Goal: Task Accomplishment & Management: Use online tool/utility

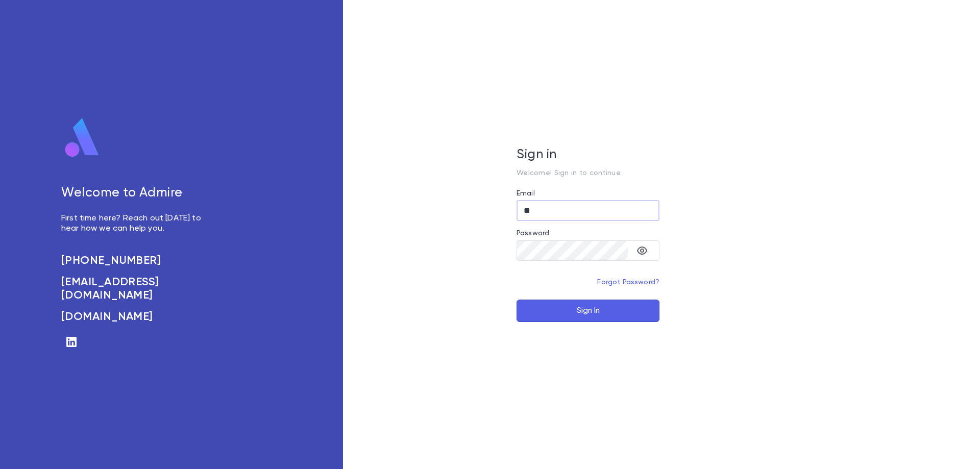
type input "*"
click at [580, 207] on input "Email" at bounding box center [588, 211] width 143 height 20
click at [569, 208] on input "Email" at bounding box center [588, 211] width 143 height 20
type input "**********"
click at [598, 306] on button "Sign In" at bounding box center [588, 311] width 143 height 22
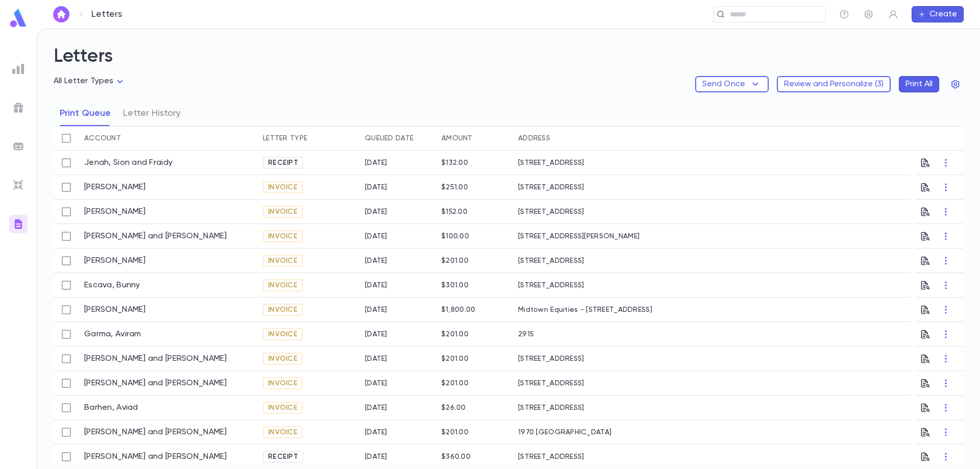
click at [288, 167] on div "Receipt" at bounding box center [283, 163] width 40 height 12
click at [915, 87] on button "Print All" at bounding box center [919, 84] width 40 height 16
click at [917, 81] on button "Print All" at bounding box center [919, 84] width 40 height 16
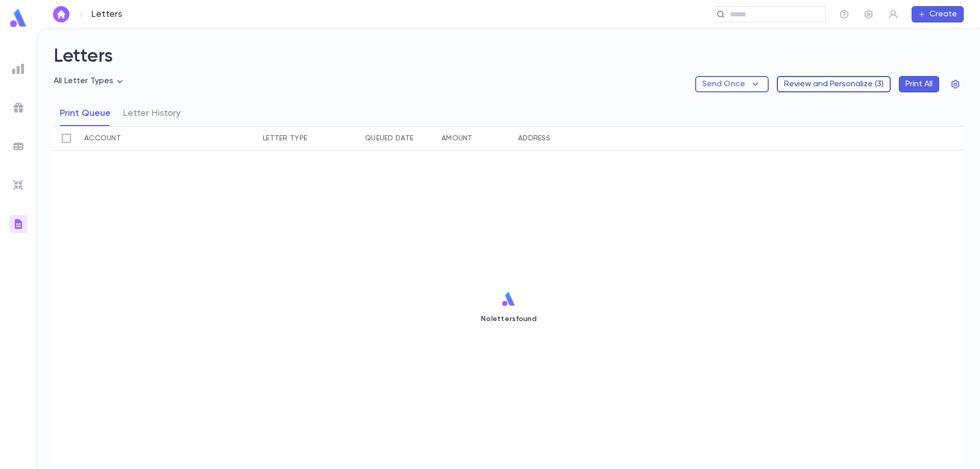
click at [821, 82] on button "Review and Personalize ( 3 )" at bounding box center [834, 84] width 114 height 16
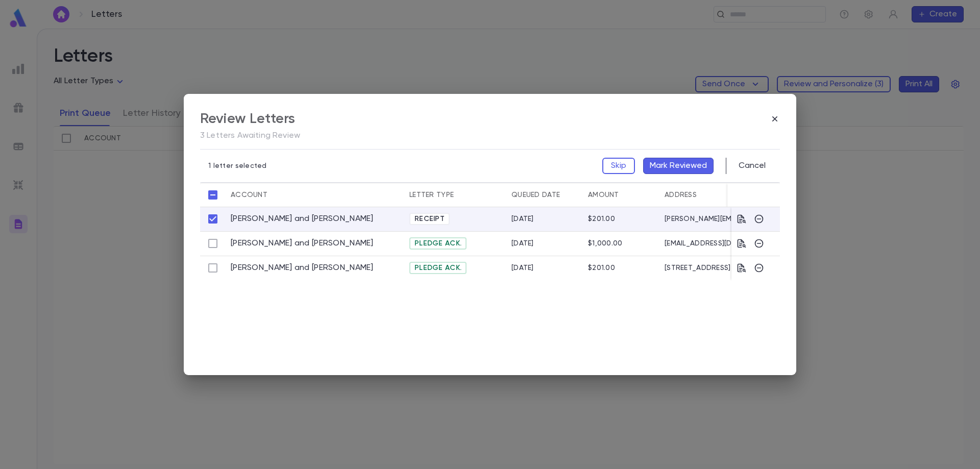
click at [435, 219] on span "Receipt" at bounding box center [430, 219] width 38 height 8
drag, startPoint x: 749, startPoint y: 221, endPoint x: 740, endPoint y: 221, distance: 8.7
click at [743, 221] on div at bounding box center [751, 219] width 28 height 10
click at [739, 221] on icon "button" at bounding box center [742, 219] width 10 height 10
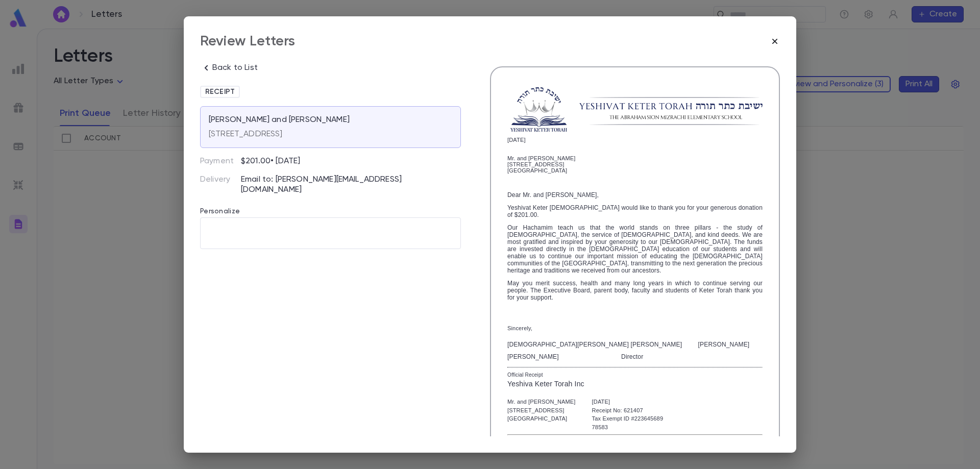
click at [774, 43] on icon "button" at bounding box center [775, 41] width 5 height 5
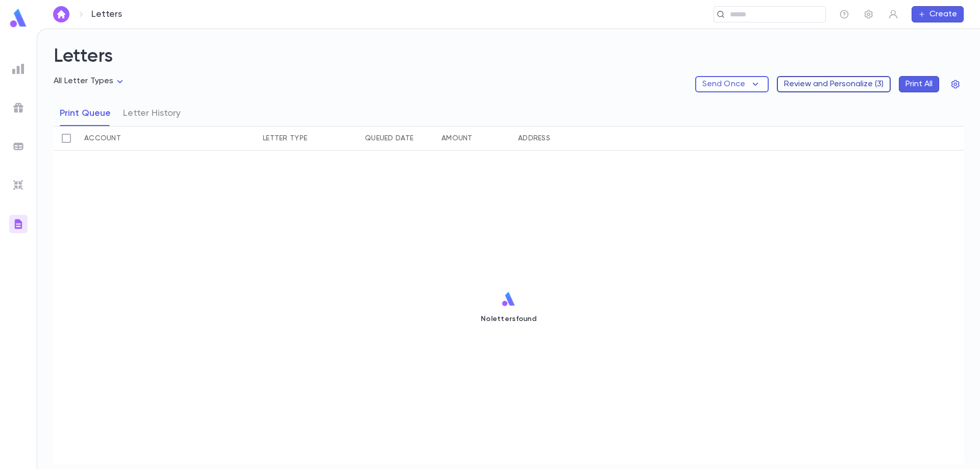
click at [818, 85] on button "Review and Personalize ( 3 )" at bounding box center [834, 84] width 114 height 16
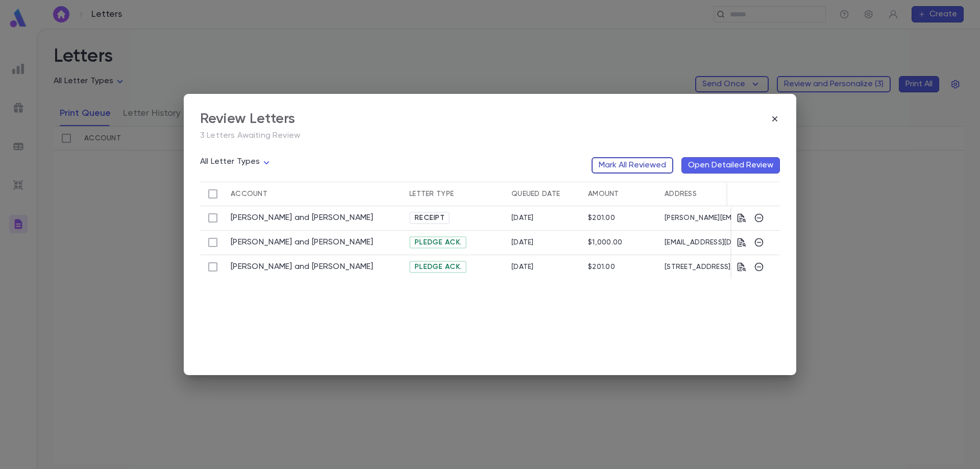
click at [651, 163] on button "Mark All Reviewed" at bounding box center [633, 165] width 82 height 16
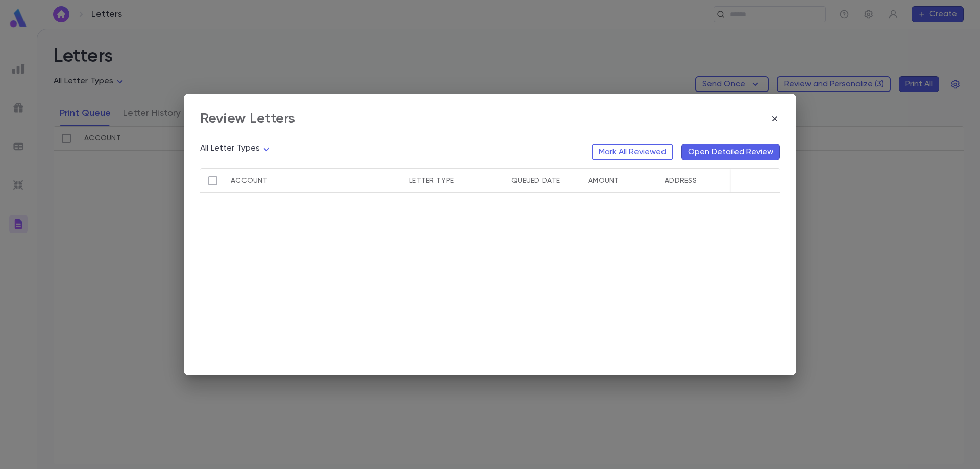
click at [715, 150] on button "Open Detailed Review" at bounding box center [731, 152] width 99 height 16
click at [775, 121] on icon "button" at bounding box center [775, 119] width 10 height 10
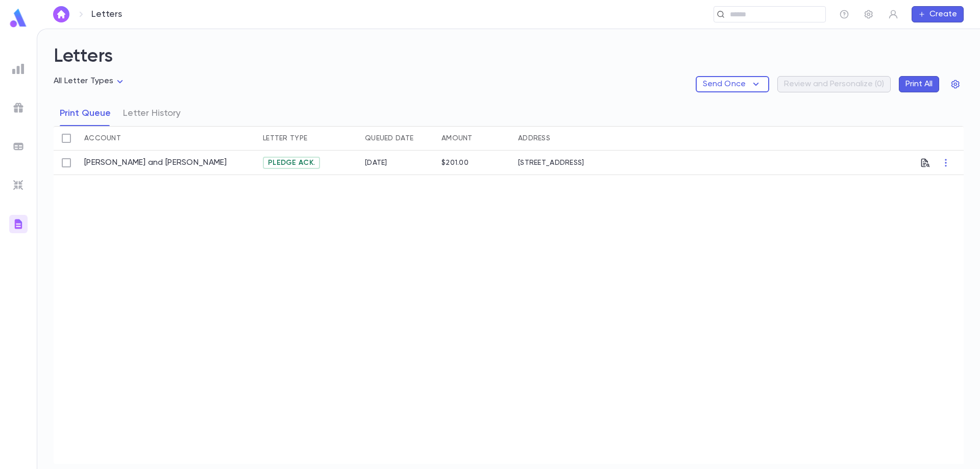
click at [296, 163] on span "Pledge Ack." at bounding box center [291, 163] width 55 height 8
click at [168, 112] on button "Letter History" at bounding box center [152, 114] width 58 height 26
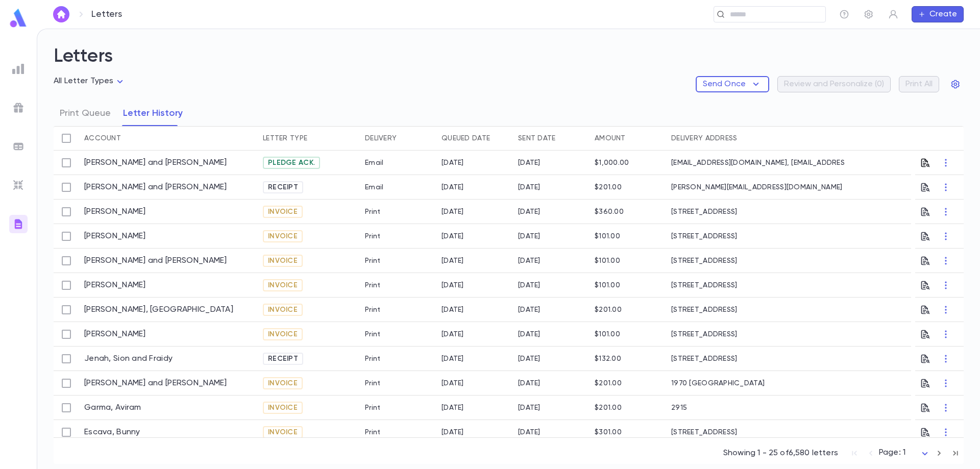
click at [922, 162] on icon "button" at bounding box center [926, 163] width 10 height 10
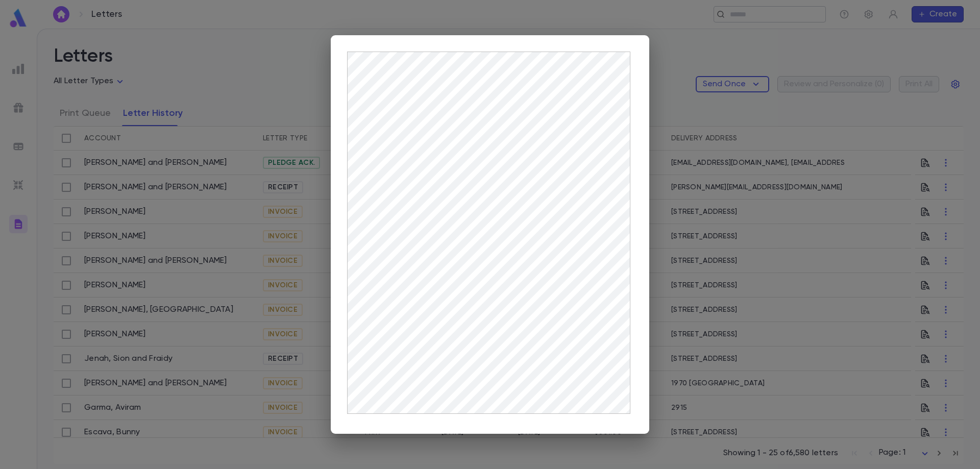
drag, startPoint x: 708, startPoint y: 22, endPoint x: 775, endPoint y: 15, distance: 66.8
click at [711, 23] on div at bounding box center [490, 234] width 980 height 469
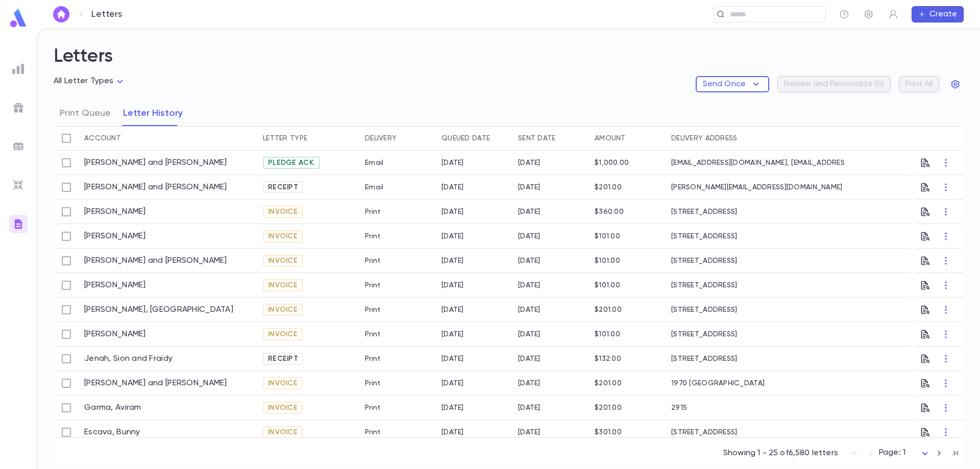
click at [282, 187] on span "Receipt" at bounding box center [283, 187] width 38 height 8
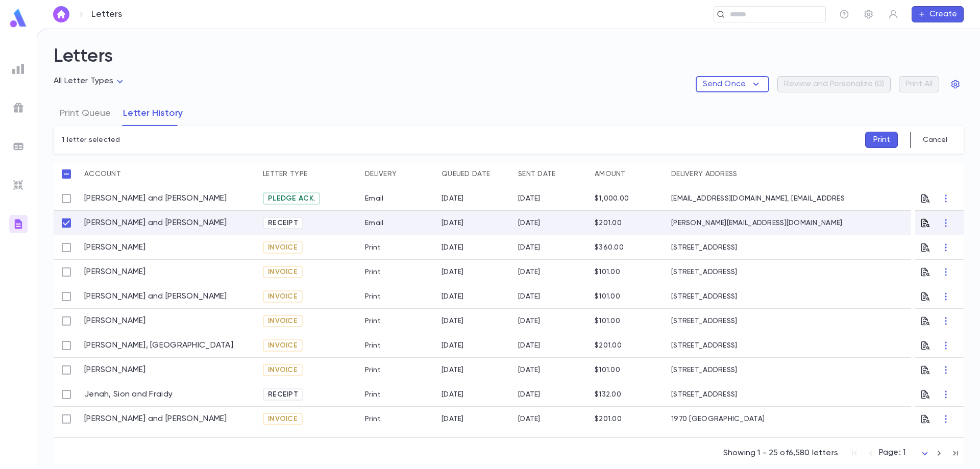
click at [921, 224] on icon "button" at bounding box center [926, 223] width 10 height 10
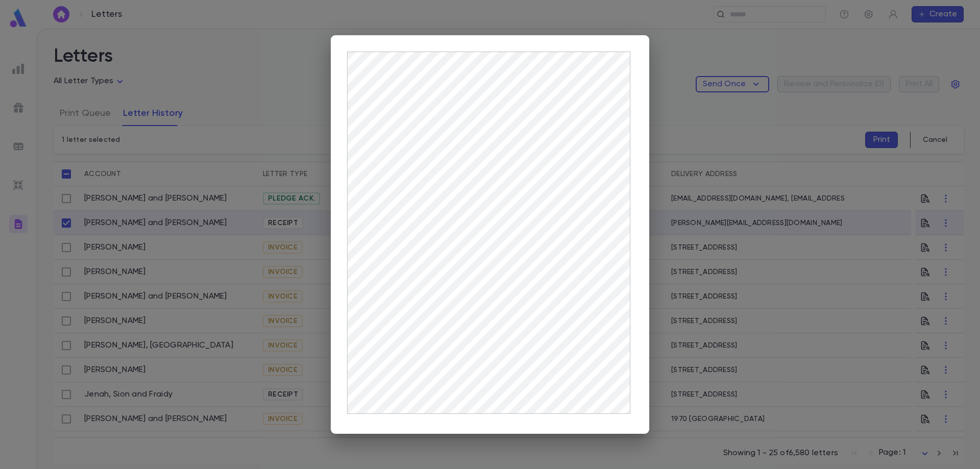
click at [878, 136] on div at bounding box center [490, 234] width 980 height 469
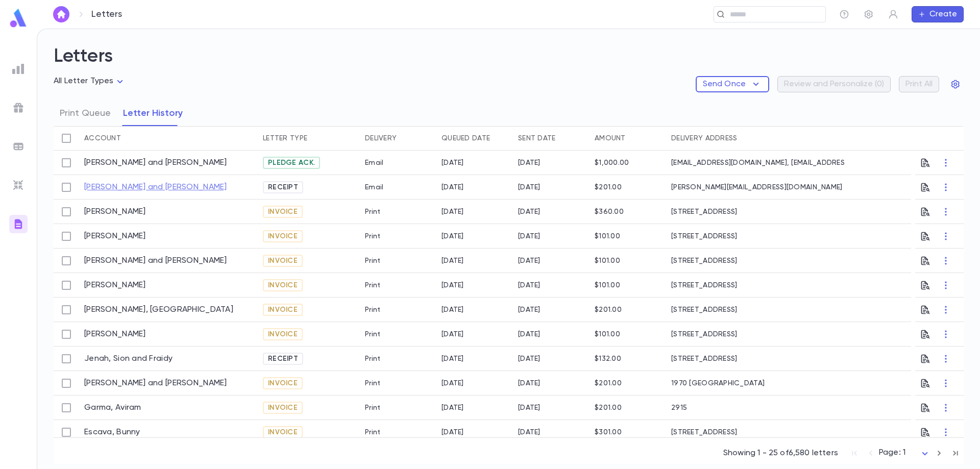
click at [78, 188] on div at bounding box center [67, 187] width 26 height 25
click at [161, 183] on link "Hadef, Joey and Sandy" at bounding box center [155, 187] width 143 height 10
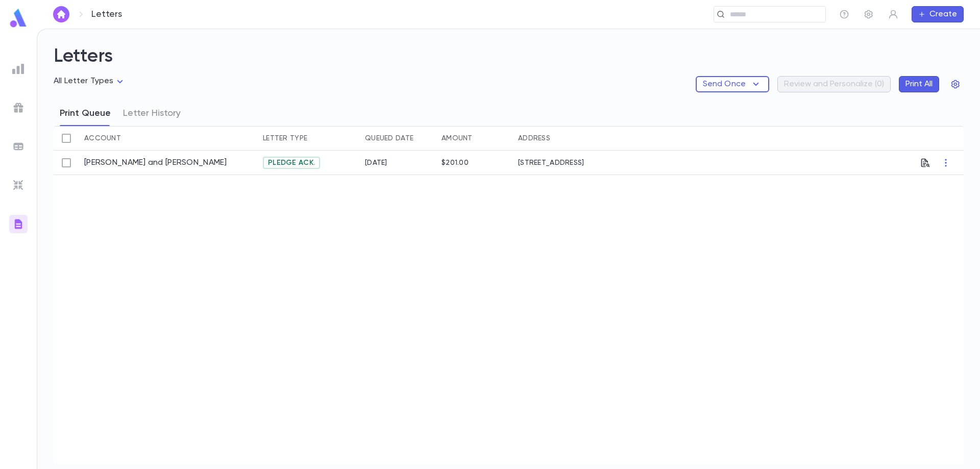
click at [97, 110] on button "Print Queue" at bounding box center [85, 114] width 51 height 26
click at [92, 112] on button "Print Queue" at bounding box center [85, 114] width 51 height 26
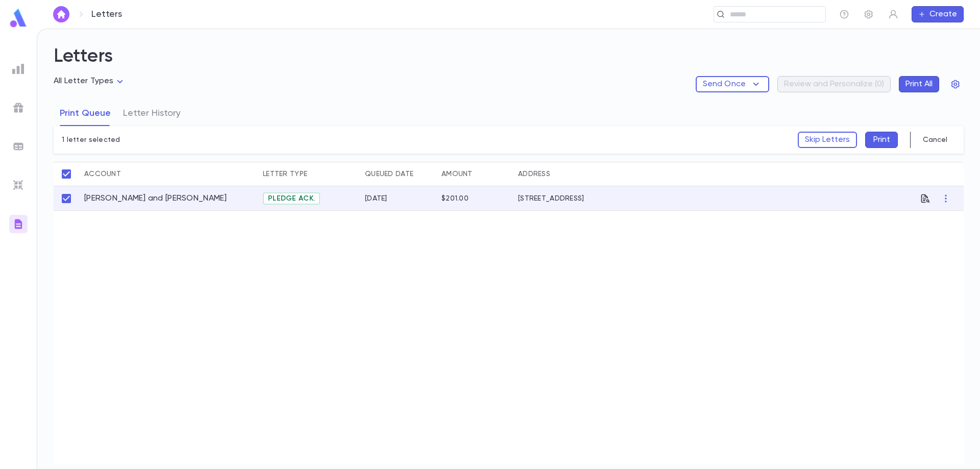
click at [866, 140] on button "Print" at bounding box center [881, 140] width 33 height 16
